Goal: Task Accomplishment & Management: Complete application form

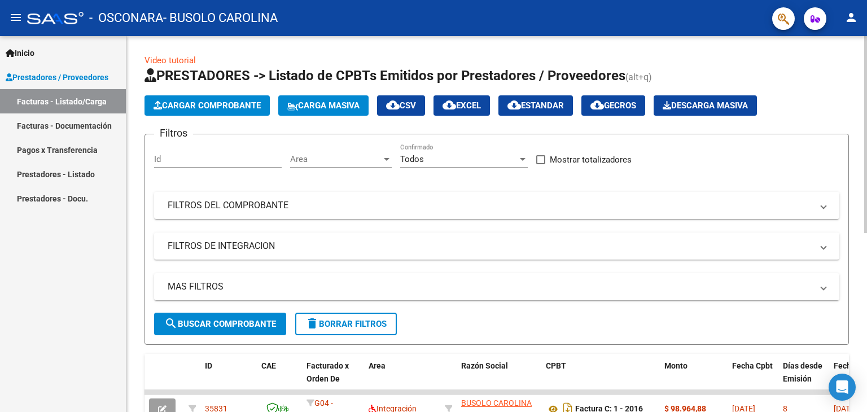
click at [236, 102] on span "Cargar Comprobante" at bounding box center [206, 105] width 107 height 10
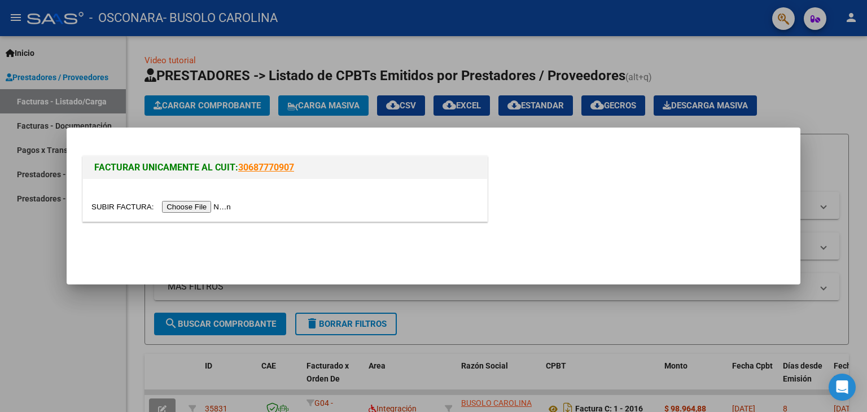
click at [172, 204] on input "file" at bounding box center [162, 207] width 143 height 12
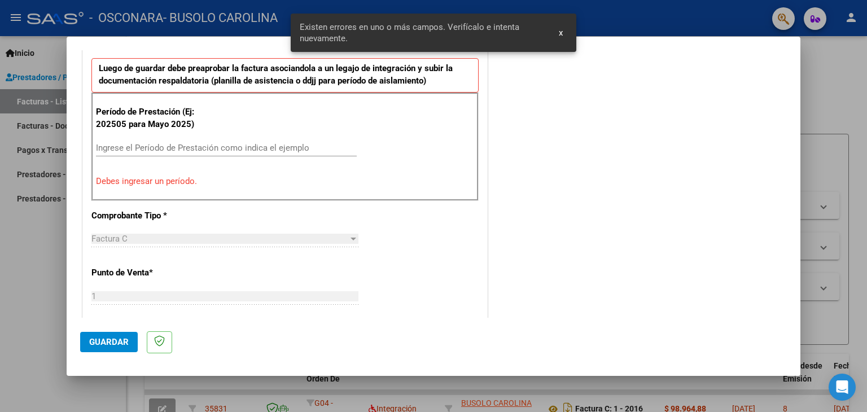
scroll to position [300, 0]
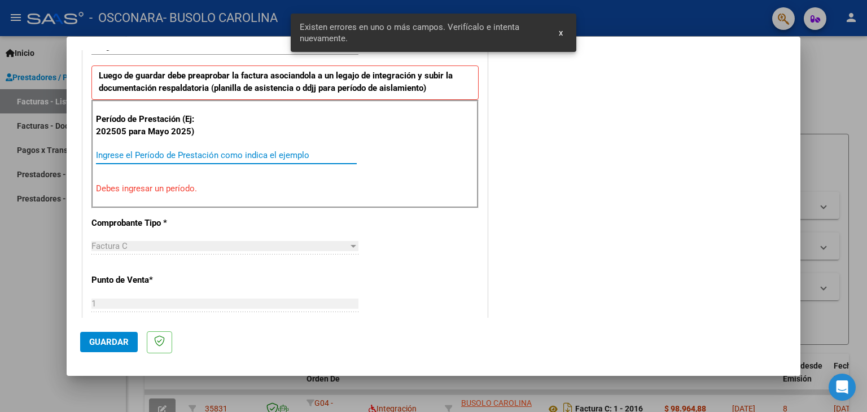
click at [156, 158] on input "Ingrese el Período de Prestación como indica el ejemplo" at bounding box center [226, 155] width 261 height 10
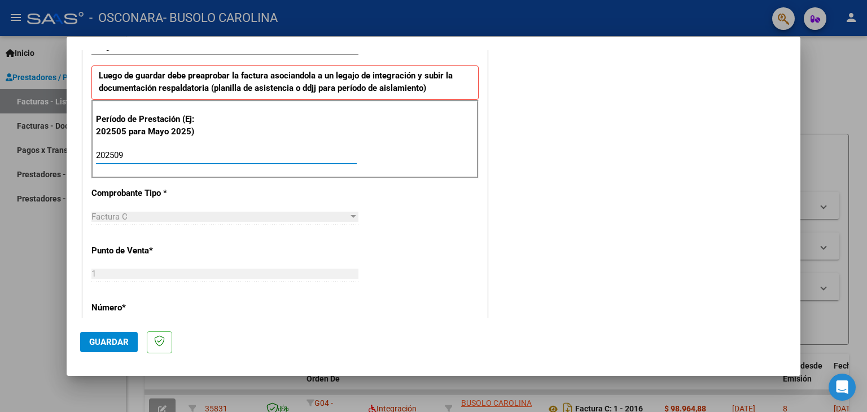
scroll to position [401, 0]
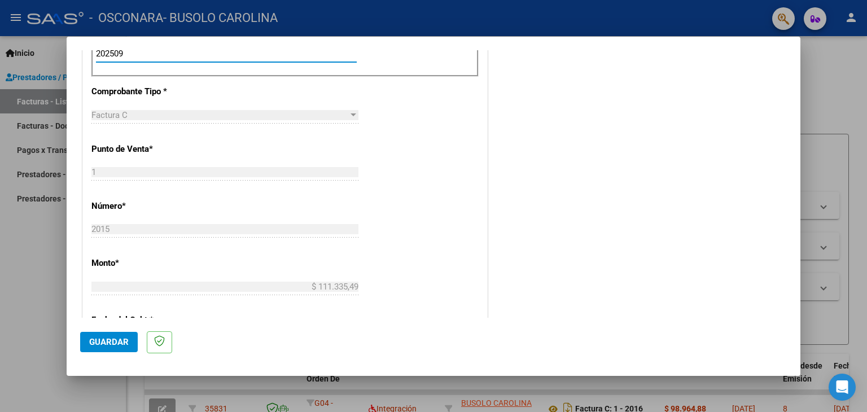
type input "202509"
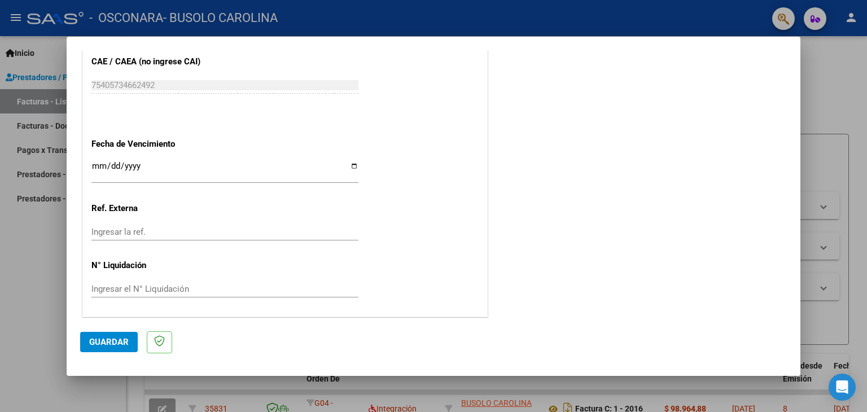
click at [98, 159] on div "Ingresar la fecha" at bounding box center [224, 171] width 267 height 24
click at [143, 287] on input "Ingresar el N° Liquidación" at bounding box center [224, 289] width 267 height 10
click at [192, 230] on input "Ingresar la ref." at bounding box center [224, 232] width 267 height 10
click at [115, 170] on input "[DATE]" at bounding box center [224, 170] width 267 height 18
type input "[DATE]"
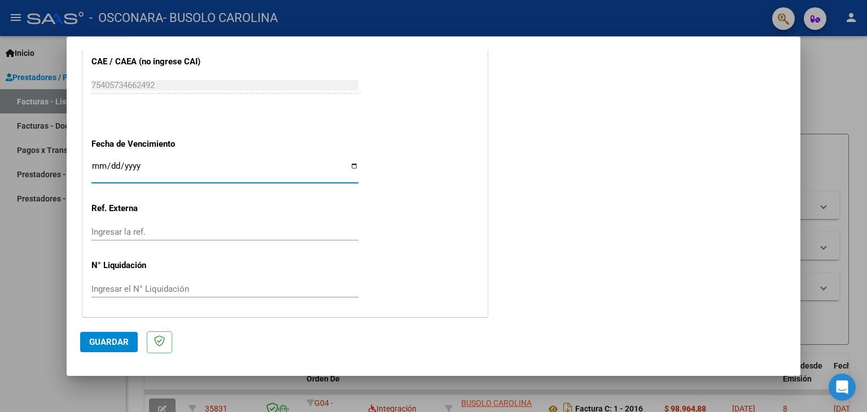
click at [121, 227] on input "Ingresar la ref." at bounding box center [224, 232] width 267 height 10
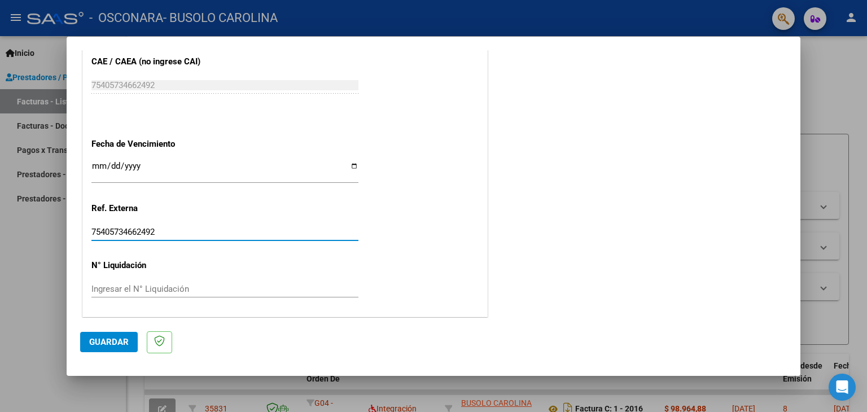
type input "75405734662492"
click at [99, 339] on span "Guardar" at bounding box center [109, 342] width 40 height 10
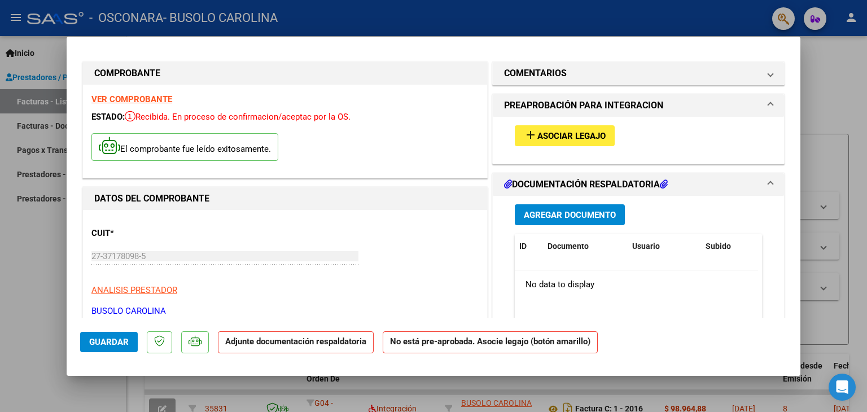
scroll to position [2, 0]
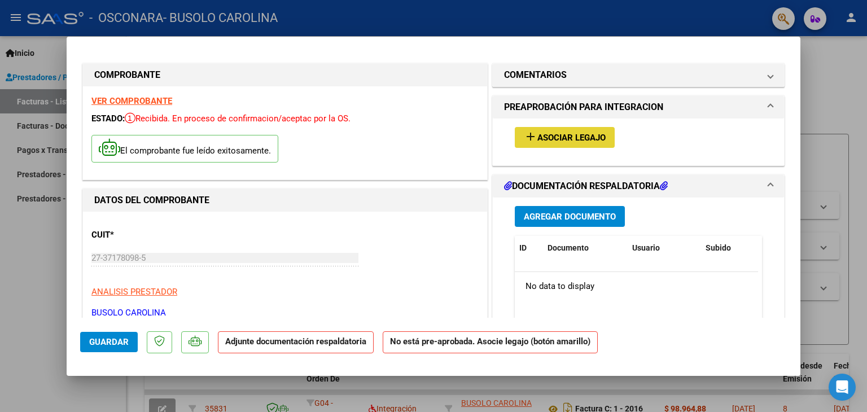
click at [570, 135] on span "Asociar Legajo" at bounding box center [571, 138] width 68 height 10
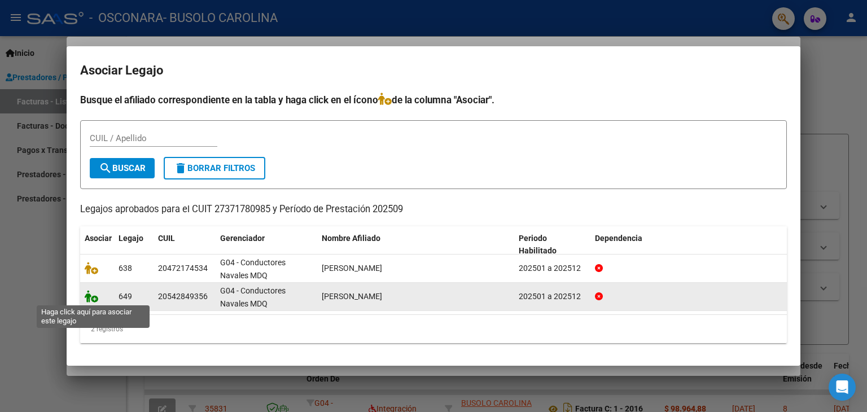
click at [90, 296] on icon at bounding box center [92, 296] width 14 height 12
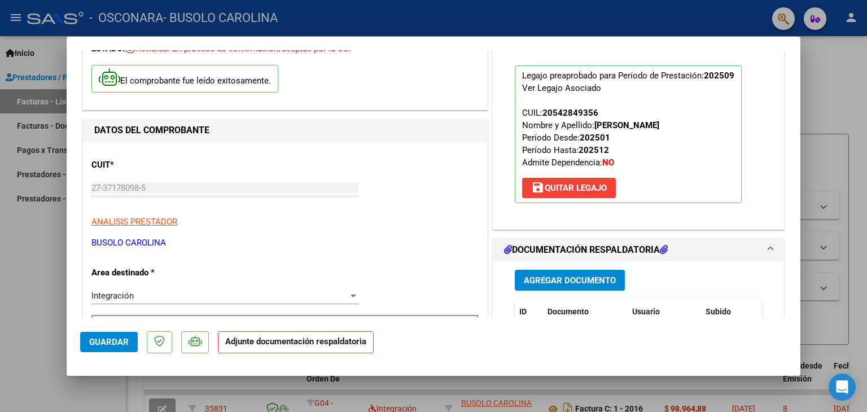
scroll to position [142, 0]
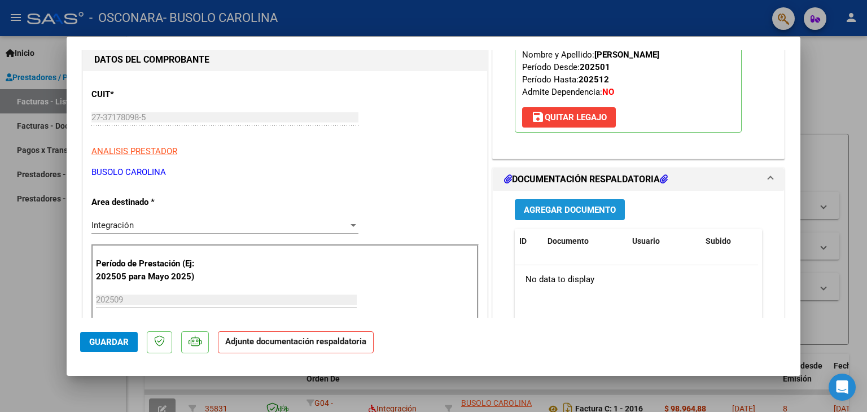
click at [578, 206] on span "Agregar Documento" at bounding box center [570, 210] width 92 height 10
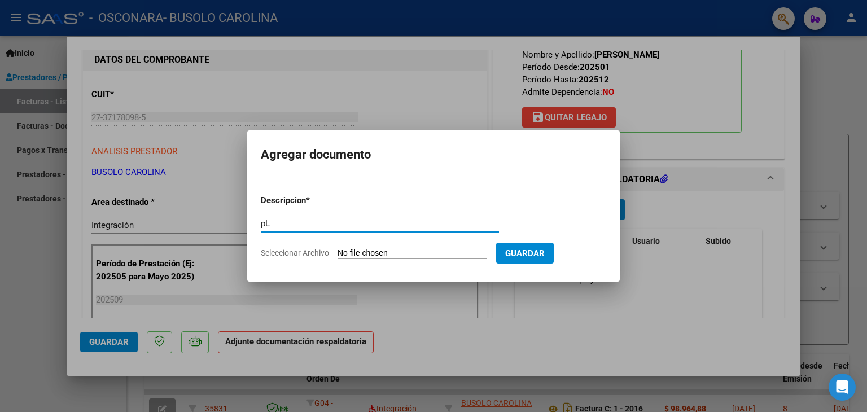
type input "p"
type input "Planilla de asistencia"
click at [414, 253] on input "Seleccionar Archivo" at bounding box center [412, 253] width 150 height 11
type input "C:\fakepath\Asist [PERSON_NAME] [DATE].pdf"
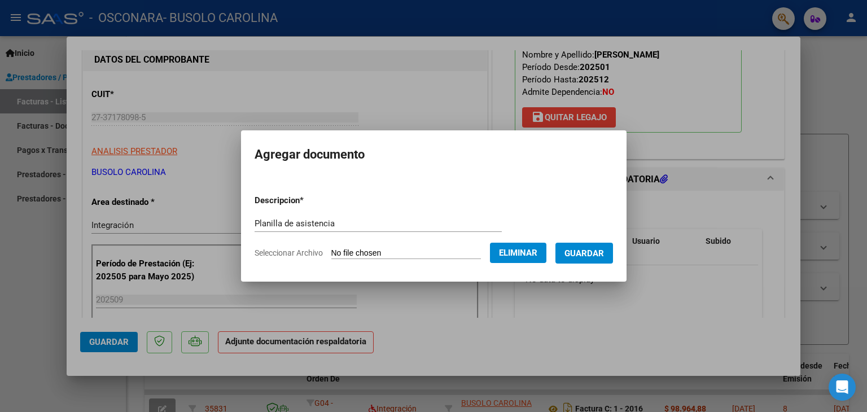
click at [586, 260] on button "Guardar" at bounding box center [584, 253] width 58 height 21
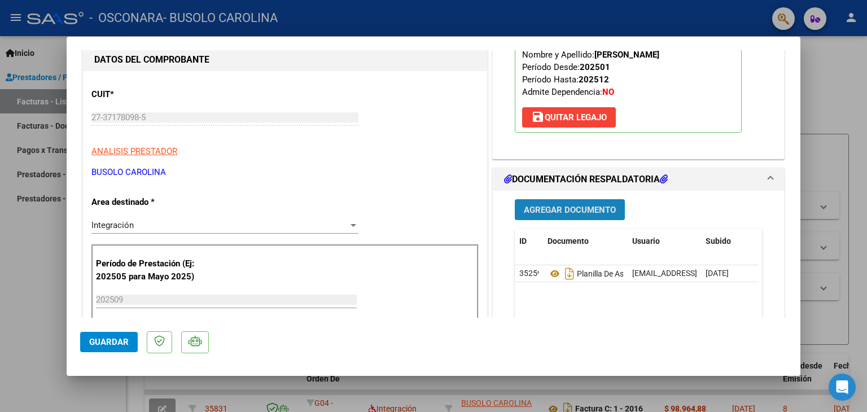
click at [560, 207] on span "Agregar Documento" at bounding box center [570, 210] width 92 height 10
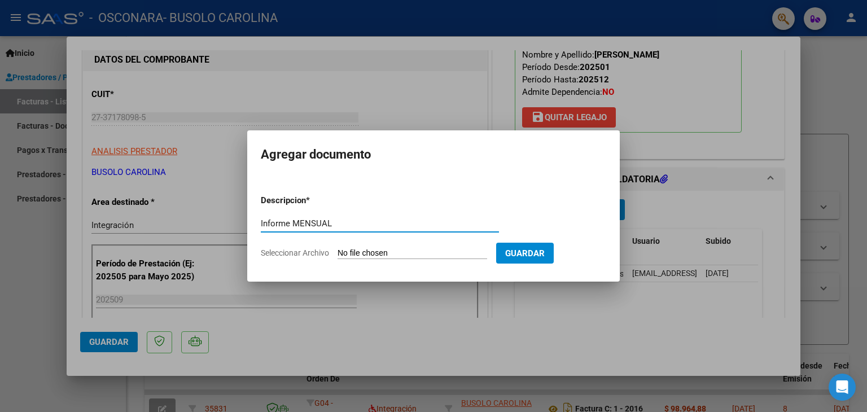
type input "Informe MENSUAL"
click at [375, 251] on input "Seleccionar Archivo" at bounding box center [412, 253] width 150 height 11
type input "C:\fakepath\Informe [PERSON_NAME] MENSUAL SEPT.pdf"
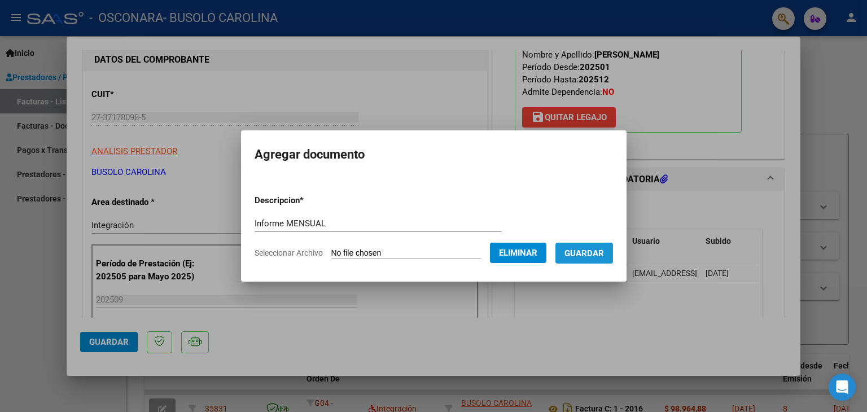
click at [583, 258] on span "Guardar" at bounding box center [584, 253] width 40 height 10
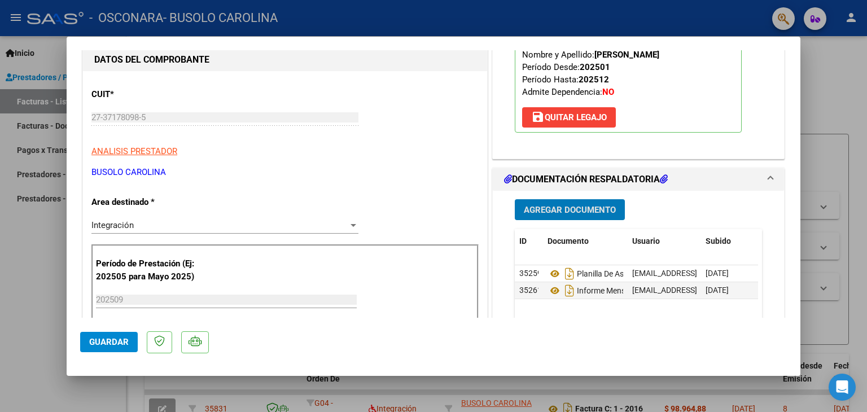
click at [113, 346] on span "Guardar" at bounding box center [109, 342] width 40 height 10
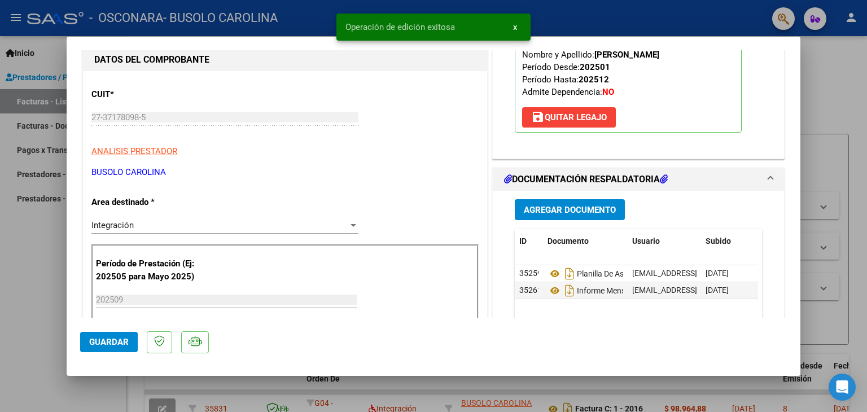
click at [14, 288] on div at bounding box center [433, 206] width 867 height 412
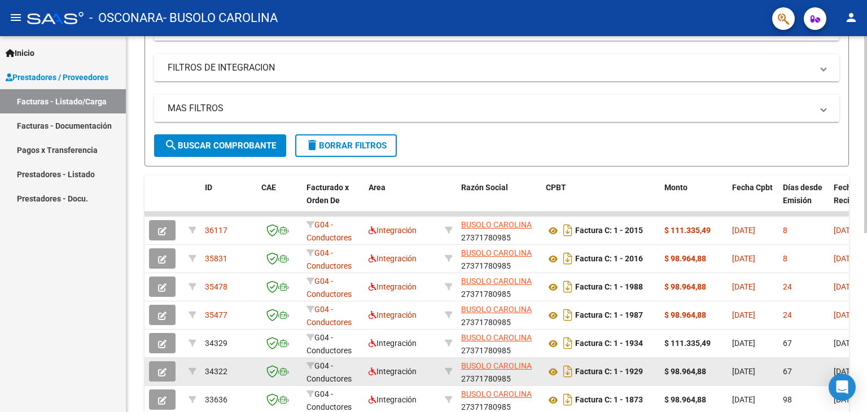
scroll to position [2, 0]
